Goal: Task Accomplishment & Management: Use online tool/utility

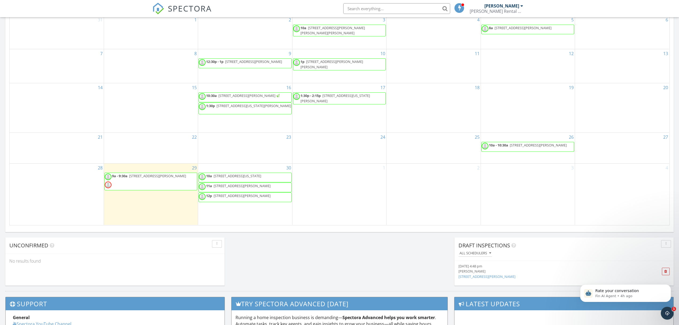
scroll to position [285, 0]
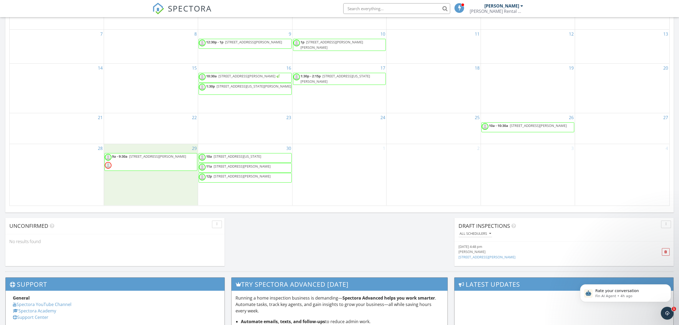
click at [185, 180] on div "29 9a - 9:30a 1601 N Innsbruck Dr 190, Fridley 55432" at bounding box center [151, 174] width 94 height 61
click at [159, 173] on link "Inspection" at bounding box center [150, 175] width 28 height 9
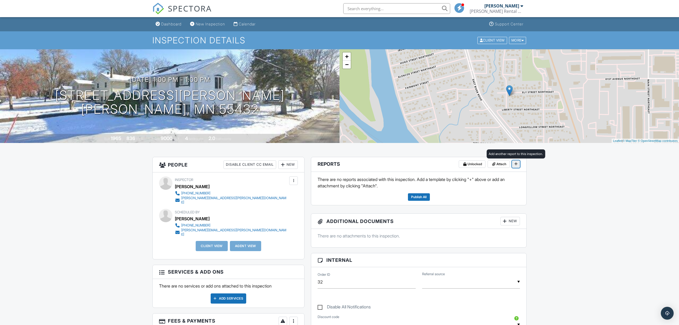
click at [513, 164] on span at bounding box center [515, 163] width 5 height 5
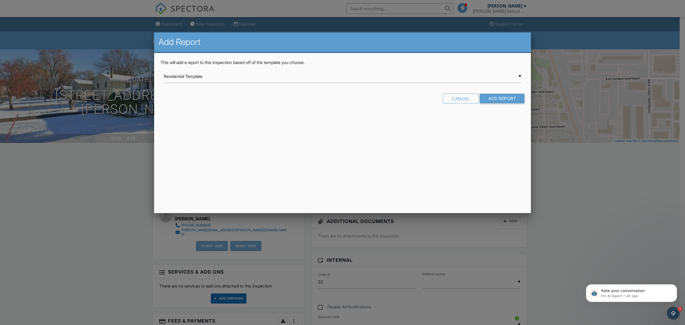
click at [465, 75] on div "▼ Residential Template Residential Template Room-by-Room Residential Template […" at bounding box center [342, 76] width 357 height 13
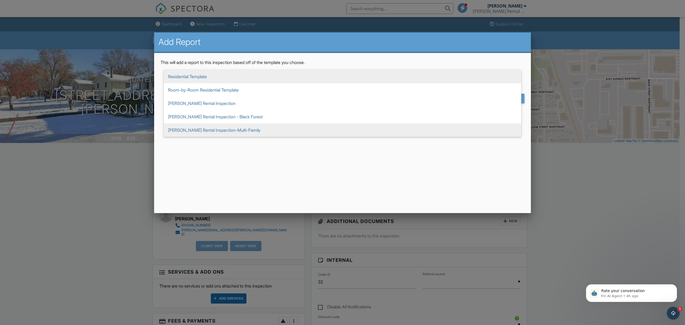
click at [409, 125] on span "[PERSON_NAME] Rental Inspection-Multi-Family" at bounding box center [342, 129] width 357 height 13
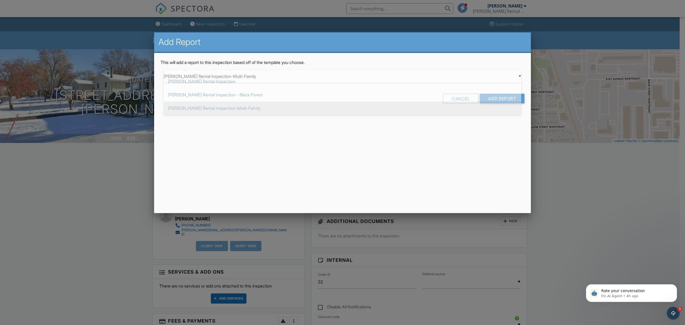
click at [483, 77] on div "▼ [PERSON_NAME] Rental Inspection-Multi-Family Residential Template Room-by-Roo…" at bounding box center [342, 76] width 357 height 13
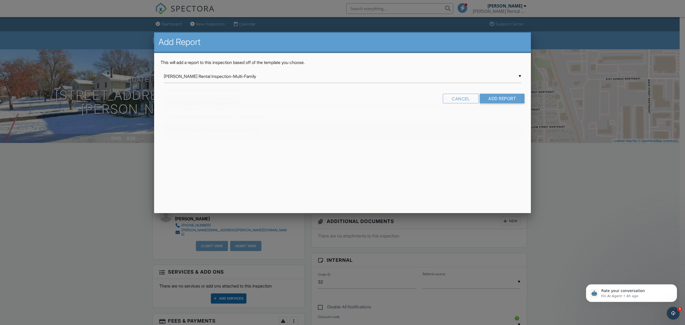
click at [362, 97] on form "▼ [PERSON_NAME] Rental Inspection-Multi-Family Residential Template Room-by-Roo…" at bounding box center [342, 88] width 364 height 37
click at [492, 77] on div "▼ [PERSON_NAME] Rental Inspection-Multi-Family Residential Template Room-by-Roo…" at bounding box center [342, 76] width 357 height 13
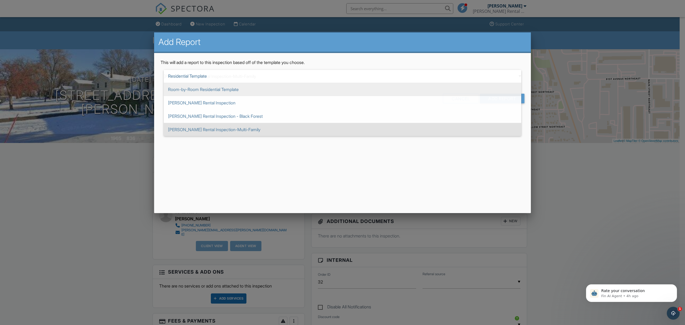
scroll to position [0, 0]
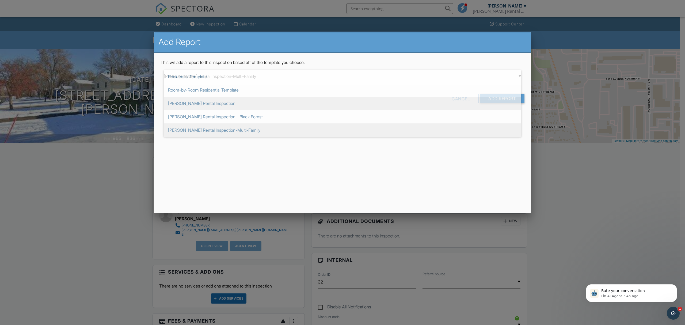
click at [413, 101] on span "[PERSON_NAME] Rental Inspection" at bounding box center [342, 103] width 357 height 13
type input "[PERSON_NAME] Rental Inspection"
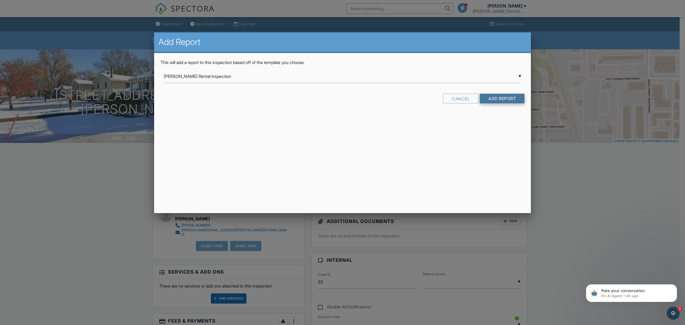
click at [511, 101] on input "Add Report" at bounding box center [501, 99] width 45 height 10
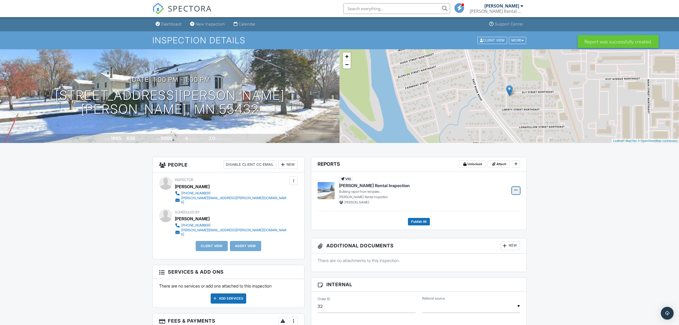
click at [517, 192] on icon at bounding box center [516, 190] width 3 height 4
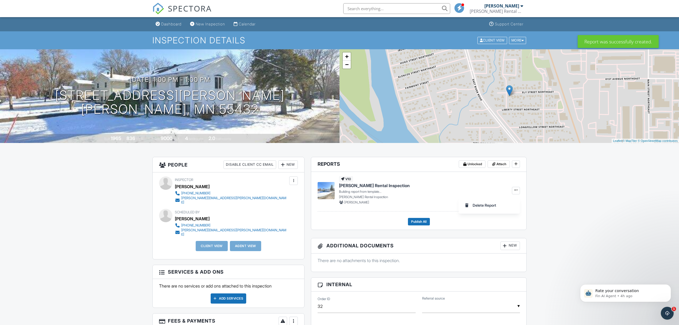
click at [490, 181] on div "v10 Fridley Rental Inspection Building report from template... Fridley Rental I…" at bounding box center [422, 190] width 167 height 28
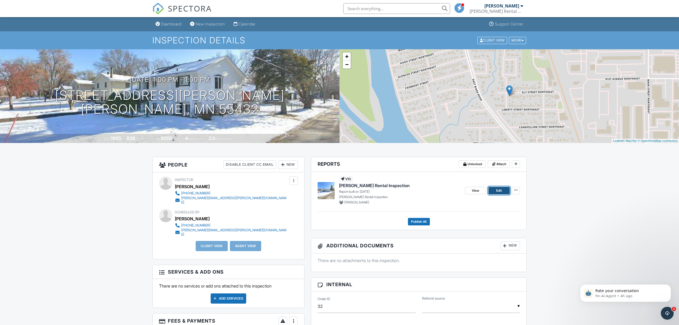
click at [500, 187] on link "Edit" at bounding box center [499, 190] width 21 height 7
